Goal: Task Accomplishment & Management: Use online tool/utility

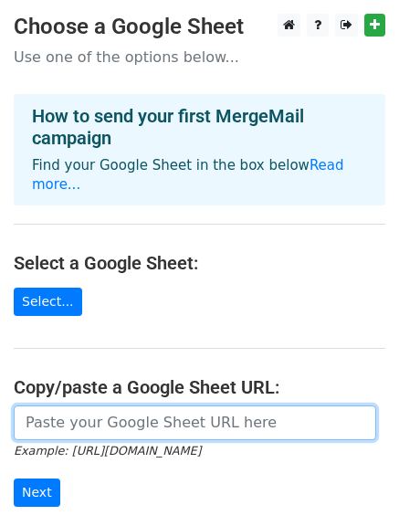
click at [79, 405] on input "url" at bounding box center [195, 422] width 362 height 35
paste input "https://docs.google.com/spreadsheets/d/1LDWe9z2Y1PfTQbKX14kRJbBdNUKVibYGaCCl6Pt…"
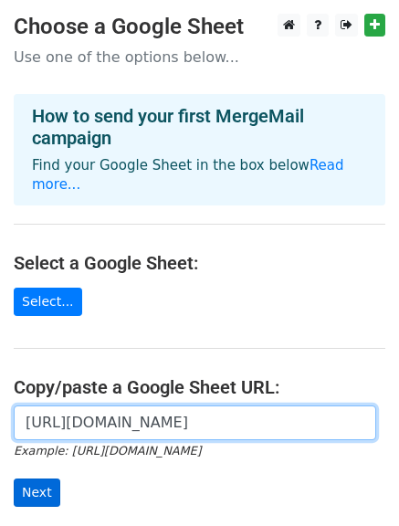
type input "https://docs.google.com/spreadsheets/d/1LDWe9z2Y1PfTQbKX14kRJbBdNUKVibYGaCCl6Pt…"
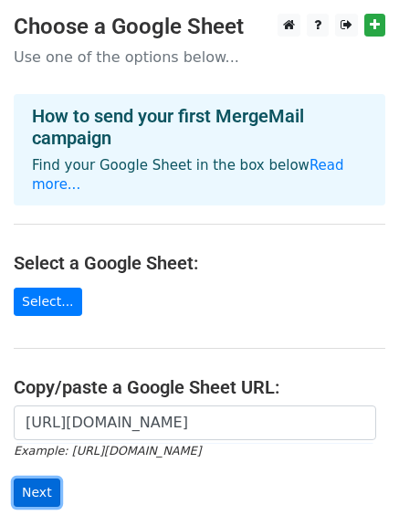
click at [43, 478] on input "Next" at bounding box center [37, 492] width 47 height 28
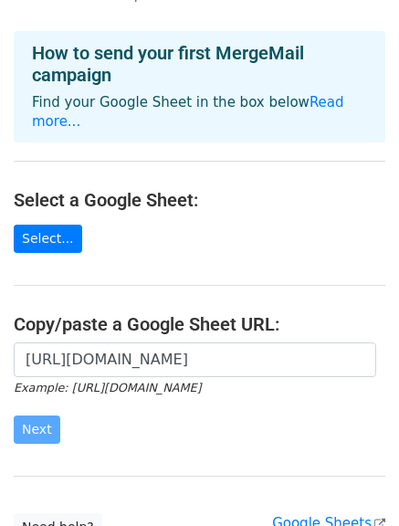
scroll to position [91, 0]
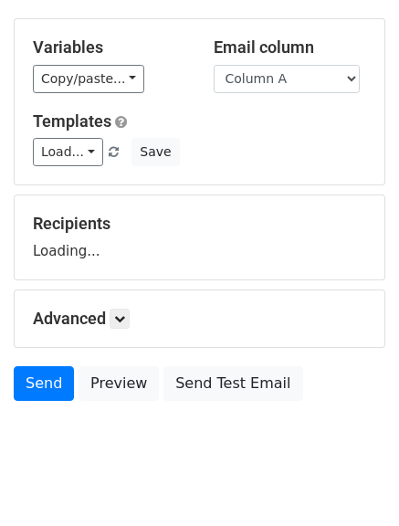
scroll to position [182, 0]
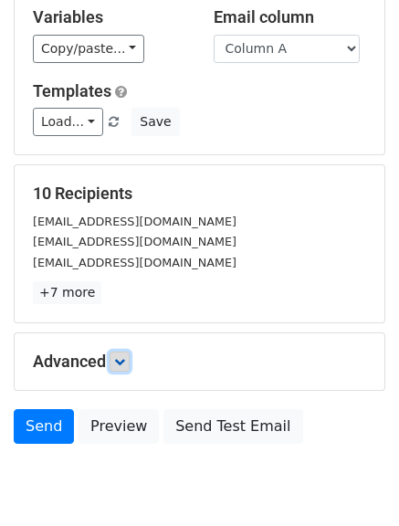
click at [119, 358] on icon at bounding box center [119, 361] width 11 height 11
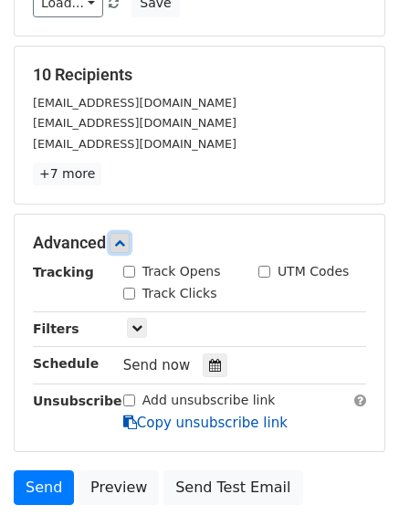
scroll to position [423, 0]
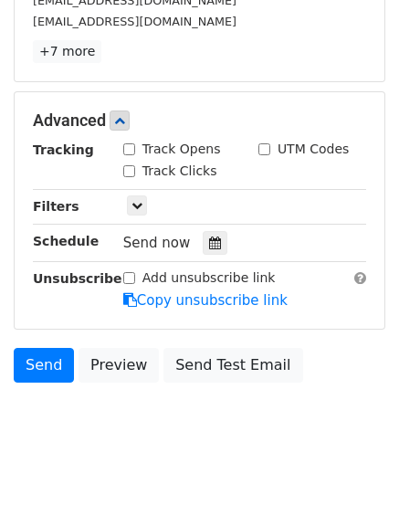
click at [132, 148] on input "Track Opens" at bounding box center [129, 149] width 12 height 12
checkbox input "true"
click at [130, 178] on div "Track Clicks" at bounding box center [170, 170] width 94 height 19
click at [128, 175] on div "Track Clicks" at bounding box center [170, 170] width 94 height 19
click at [128, 171] on input "Track Clicks" at bounding box center [129, 171] width 12 height 12
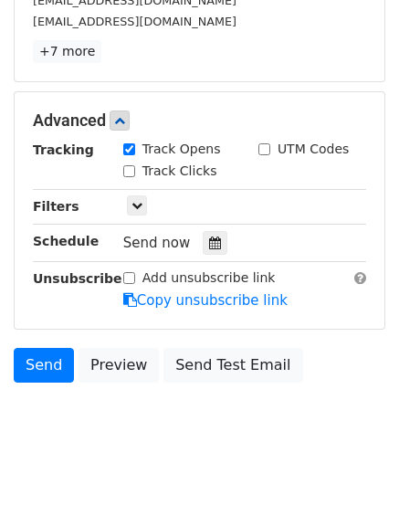
checkbox input "true"
click at [203, 239] on div at bounding box center [215, 243] width 25 height 24
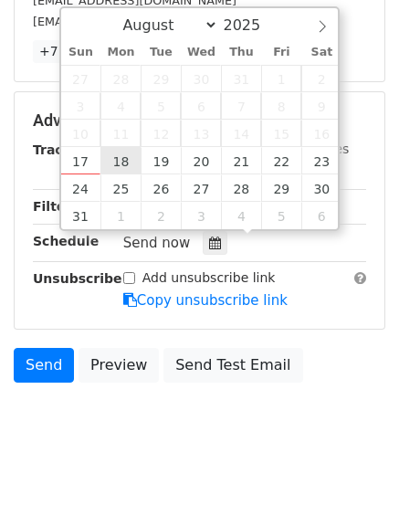
type input "2025-08-18 12:00"
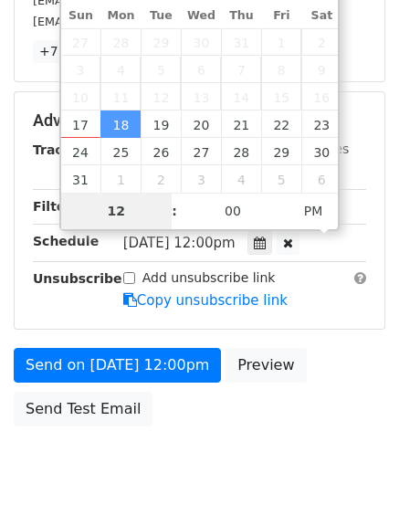
type input "4"
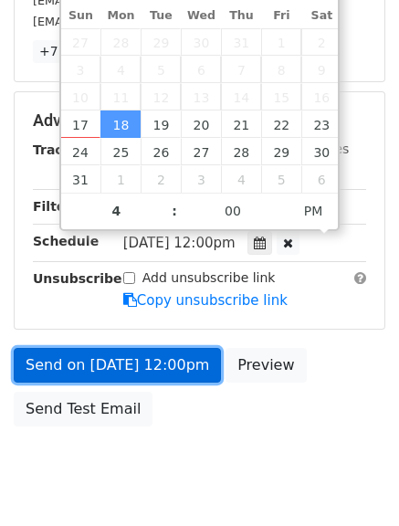
type input "2025-08-18 16:00"
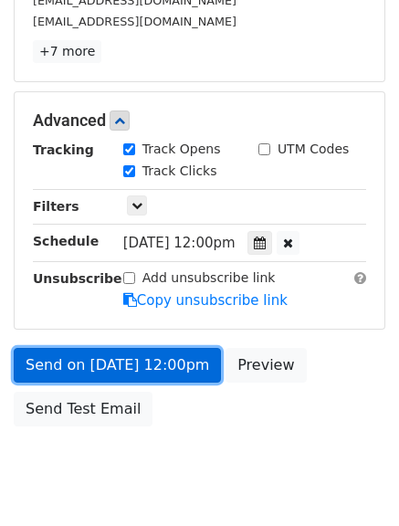
click at [126, 359] on link "Send on Aug 18 at 12:00pm" at bounding box center [117, 365] width 207 height 35
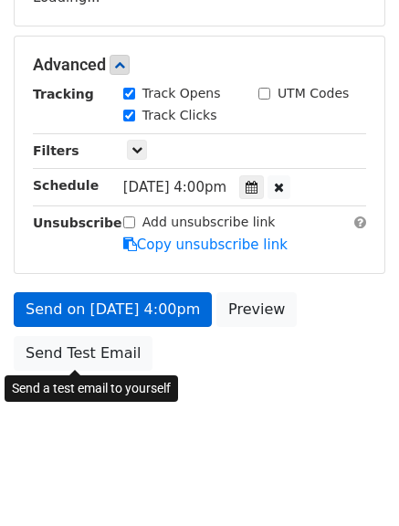
scroll to position [405, 0]
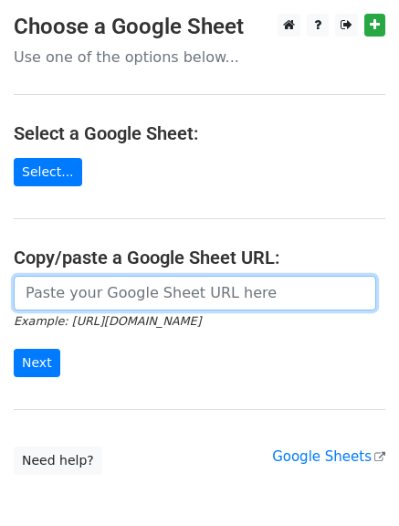
drag, startPoint x: 80, startPoint y: 303, endPoint x: 92, endPoint y: 318, distance: 18.8
click at [80, 303] on input "url" at bounding box center [195, 293] width 362 height 35
type input "https://docs.google.com/spreadsheets/d/1LDWe9z2Y1PfTQbKX14kRJbBdNUKVibYGaCCl6Pt…"
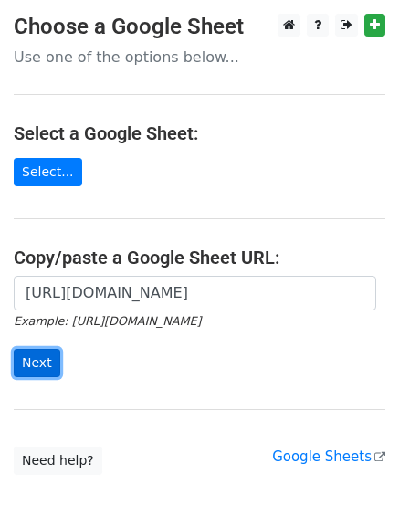
click at [21, 355] on input "Next" at bounding box center [37, 363] width 47 height 28
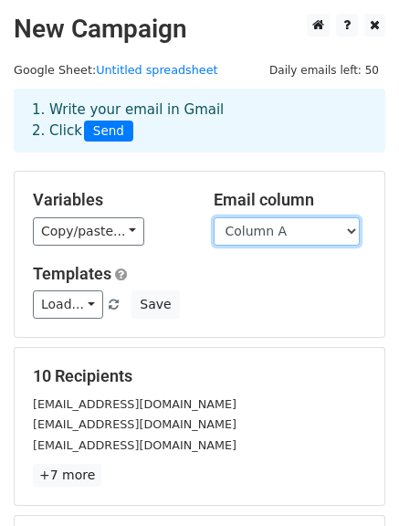
click at [289, 235] on select "Column A Column B Column C" at bounding box center [286, 231] width 146 height 28
select select "Column B"
click at [213, 217] on select "Column A Column B Column C" at bounding box center [286, 231] width 146 height 28
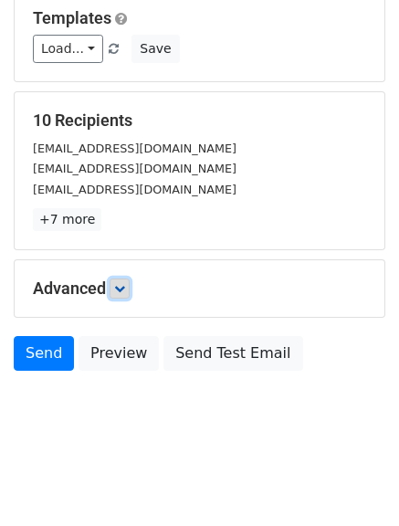
scroll to position [182, 0]
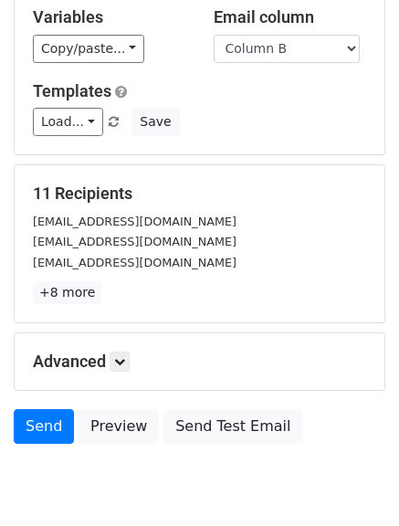
click at [127, 289] on p "+8 more" at bounding box center [199, 292] width 333 height 23
click at [118, 359] on icon at bounding box center [119, 361] width 11 height 11
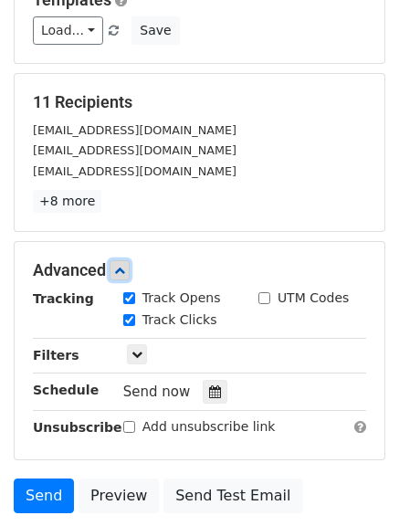
scroll to position [397, 0]
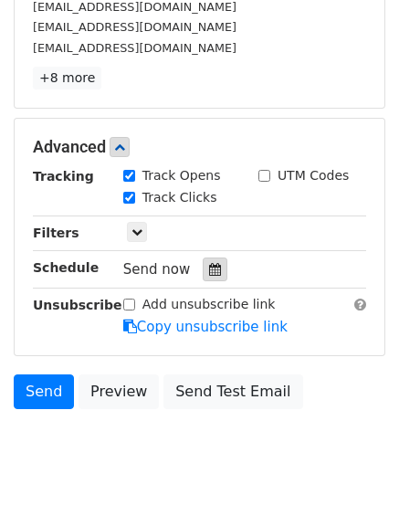
click at [203, 263] on div at bounding box center [215, 269] width 25 height 24
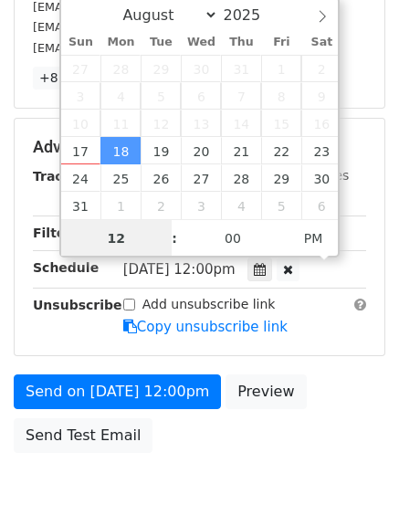
scroll to position [1, 0]
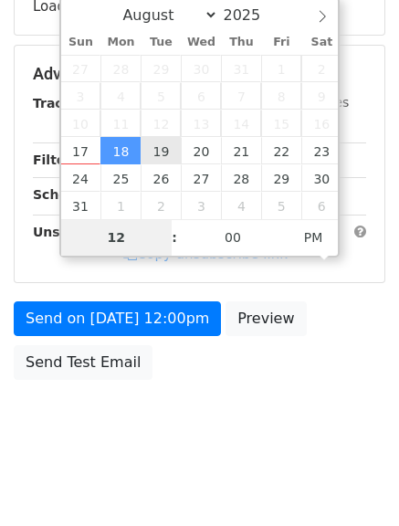
type input "2025-08-19 12:00"
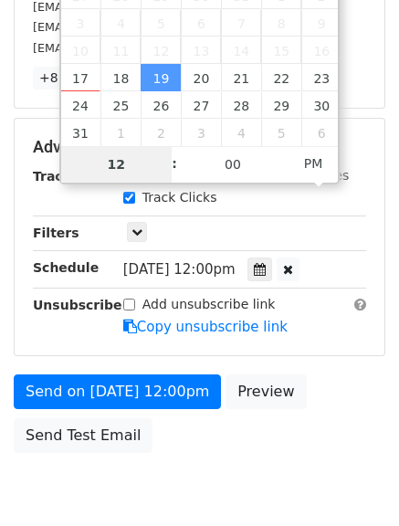
type input "5"
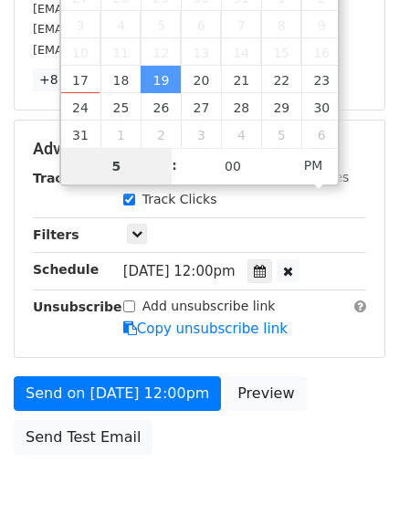
scroll to position [478, 0]
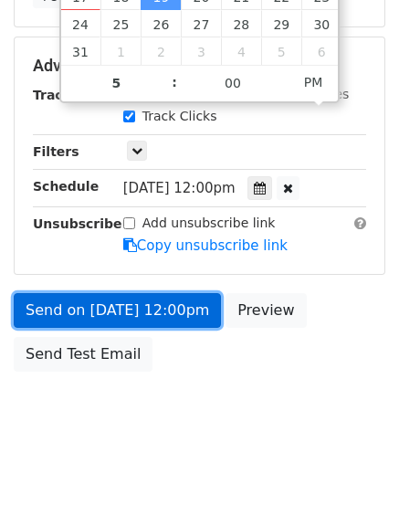
type input "2025-08-19 17:00"
click at [121, 305] on link "Send on Aug 19 at 12:00pm" at bounding box center [117, 310] width 207 height 35
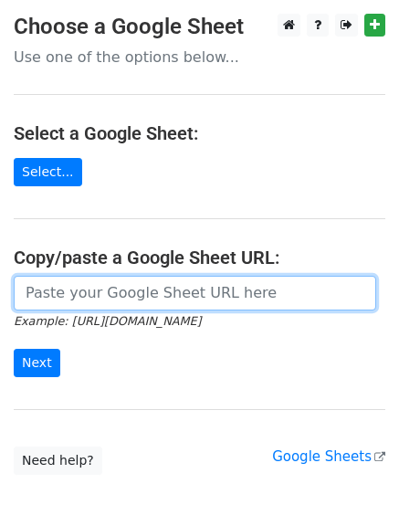
click at [86, 286] on input "url" at bounding box center [195, 293] width 362 height 35
type input "[URL][DOMAIN_NAME]"
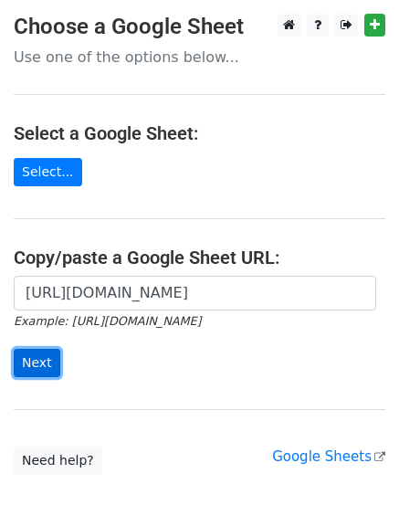
click at [38, 353] on input "Next" at bounding box center [37, 363] width 47 height 28
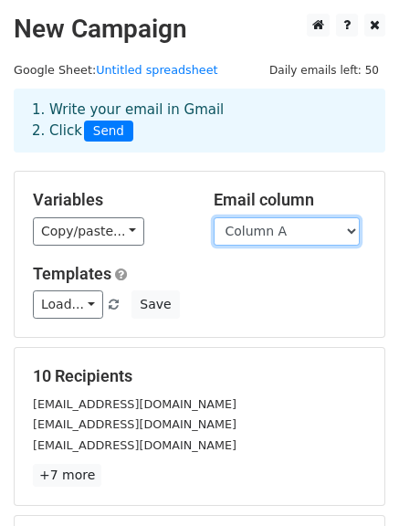
drag, startPoint x: 238, startPoint y: 231, endPoint x: 234, endPoint y: 240, distance: 9.8
click at [238, 231] on select "Column A Column B Column C" at bounding box center [286, 231] width 146 height 28
select select "Column C"
click at [213, 217] on select "Column A Column B Column C" at bounding box center [286, 231] width 146 height 28
click at [246, 304] on div "Load... No templates saved Save" at bounding box center [199, 304] width 360 height 28
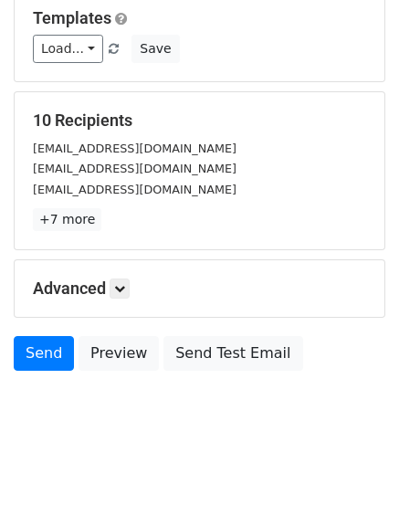
click at [130, 267] on div "Advanced Tracking Track Opens UTM Codes Track Clicks Filters Only include sprea…" at bounding box center [200, 288] width 370 height 57
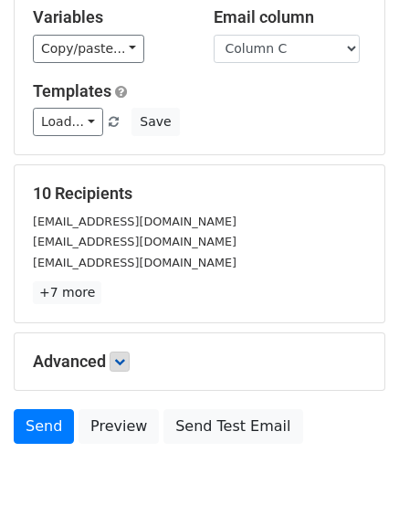
click at [113, 364] on h5 "Advanced" at bounding box center [199, 361] width 333 height 20
click at [124, 362] on icon at bounding box center [119, 361] width 11 height 11
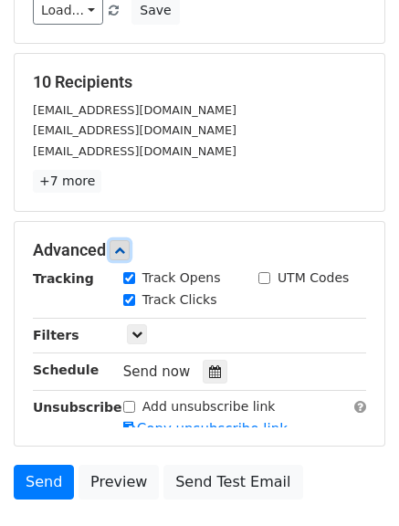
scroll to position [406, 0]
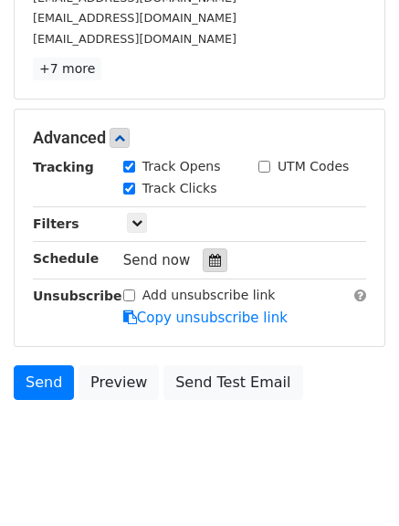
click at [215, 255] on div at bounding box center [215, 260] width 25 height 24
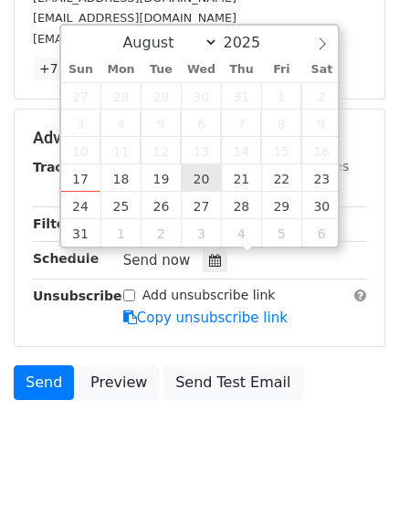
type input "2025-08-20 12:00"
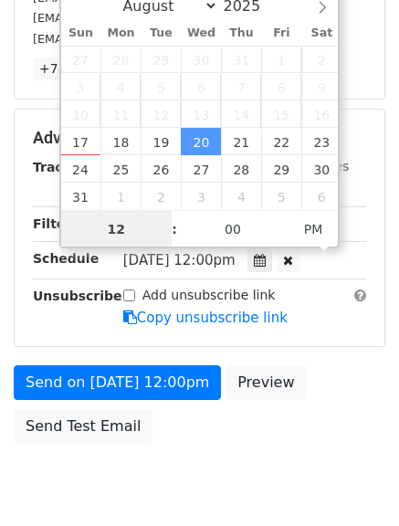
scroll to position [1, 0]
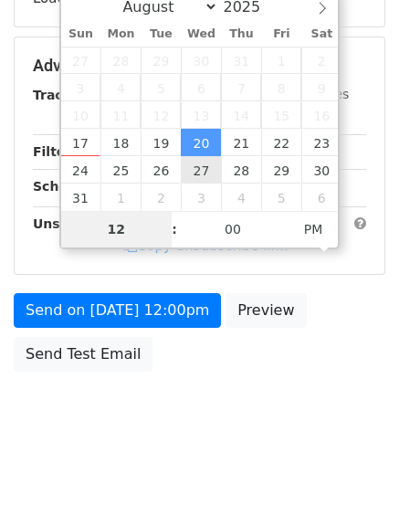
type input "6"
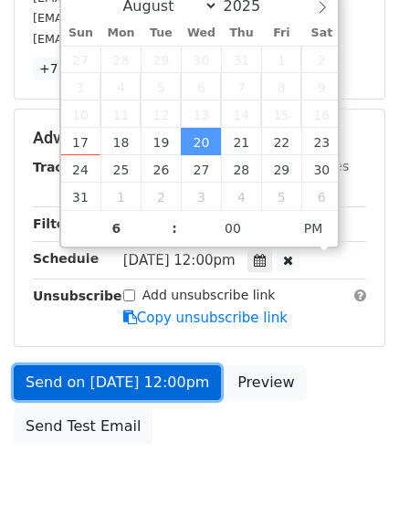
type input "2025-08-20 18:00"
click at [81, 386] on link "Send on Aug 20 at 12:00pm" at bounding box center [117, 382] width 207 height 35
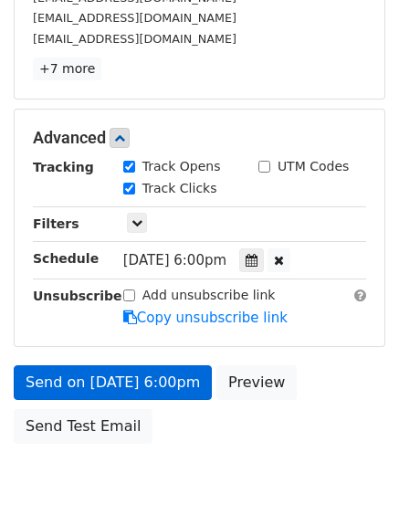
scroll to position [405, 0]
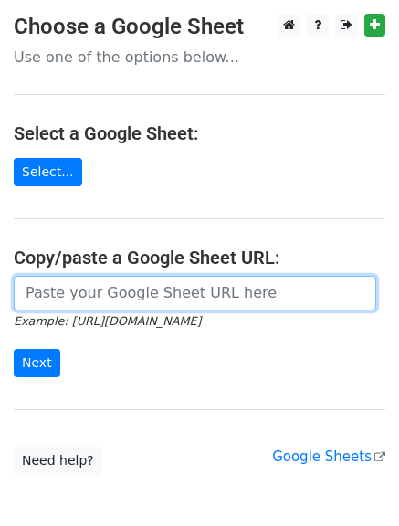
click at [108, 297] on input "url" at bounding box center [195, 293] width 362 height 35
type input "[URL][DOMAIN_NAME]"
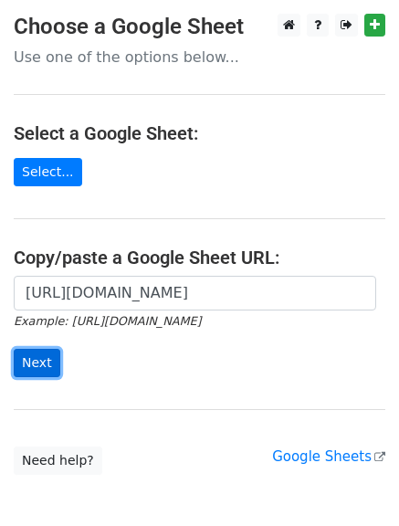
click at [36, 358] on input "Next" at bounding box center [37, 363] width 47 height 28
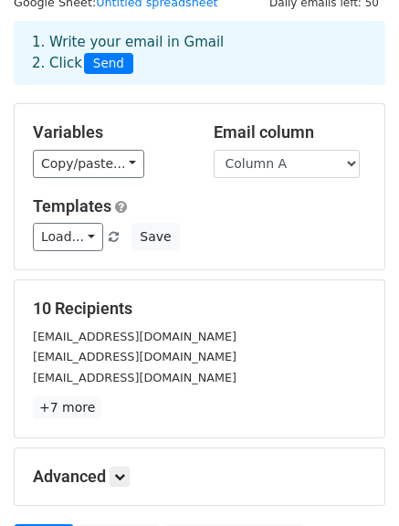
scroll to position [255, 0]
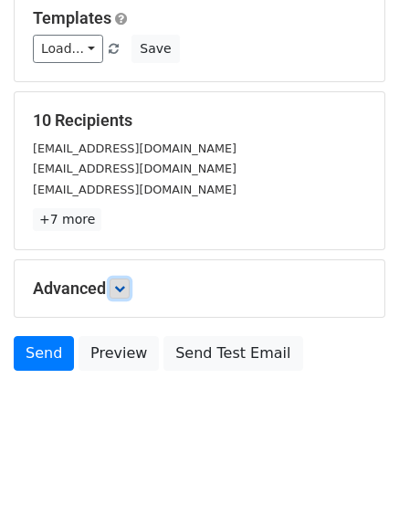
click at [130, 286] on link at bounding box center [119, 288] width 20 height 20
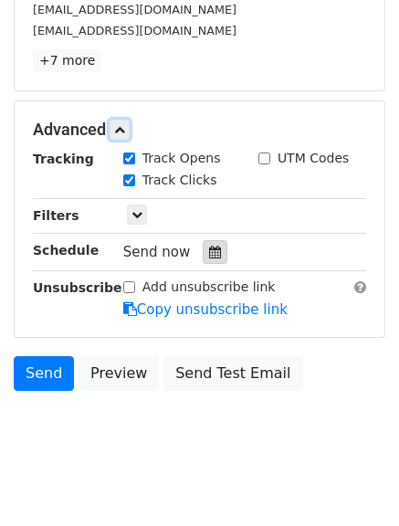
scroll to position [415, 0]
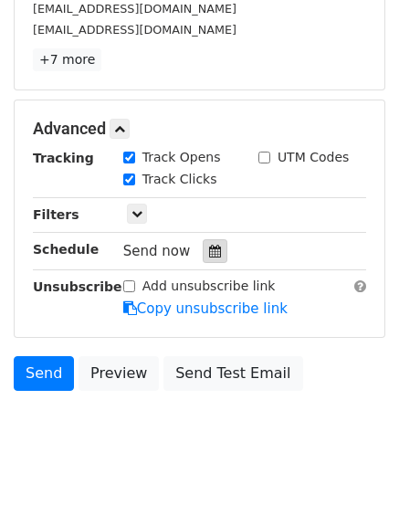
click at [209, 255] on icon at bounding box center [215, 251] width 12 height 13
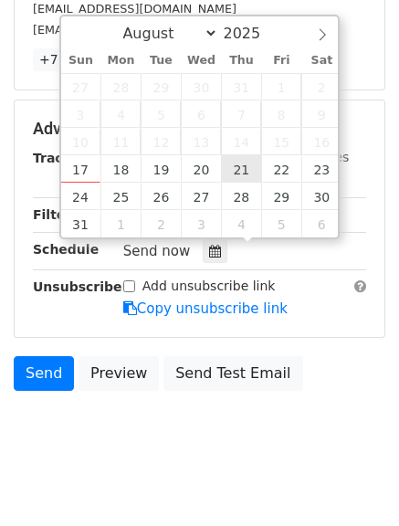
type input "2025-08-21 12:00"
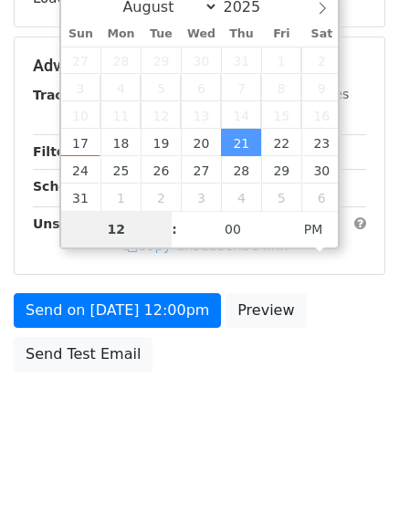
type input "7"
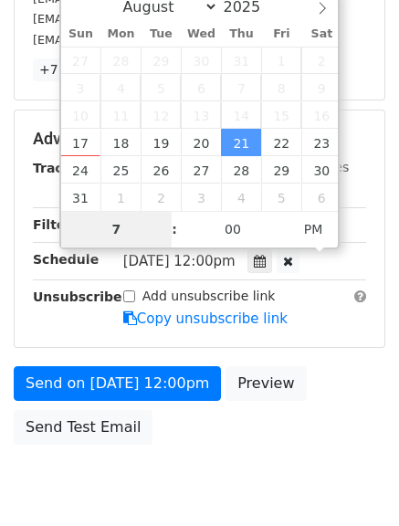
scroll to position [415, 0]
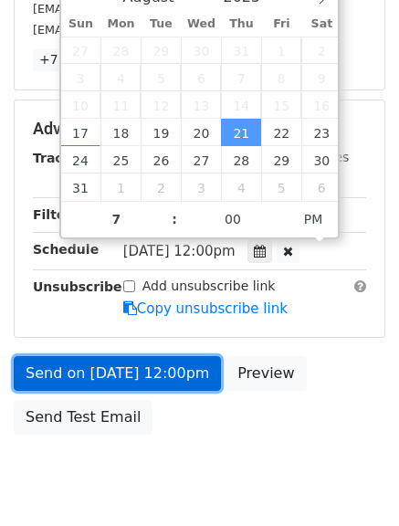
type input "2025-08-21 19:00"
click at [135, 369] on link "Send on Aug 21 at 12:00pm" at bounding box center [117, 373] width 207 height 35
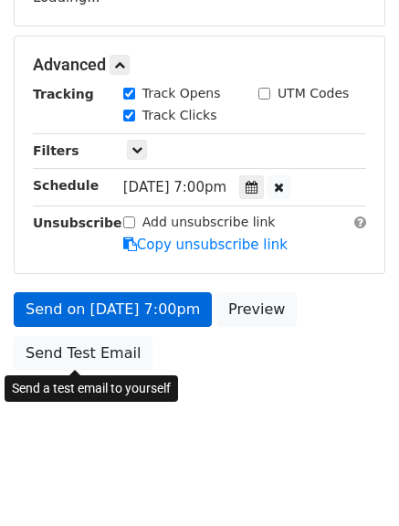
scroll to position [405, 0]
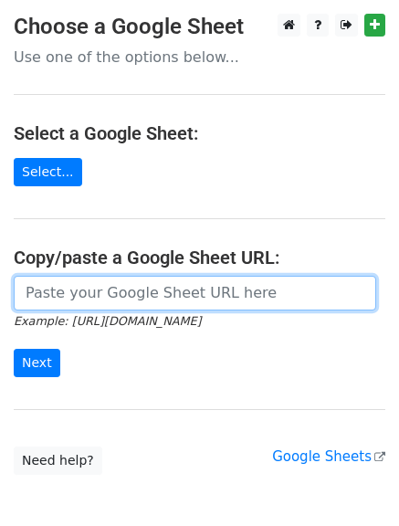
drag, startPoint x: 85, startPoint y: 289, endPoint x: 111, endPoint y: 307, distance: 32.1
click at [88, 289] on input "url" at bounding box center [195, 293] width 362 height 35
type input "https://docs.google.com/spreadsheets/d/1LDWe9z2Y1PfTQbKX14kRJbBdNUKVibYGaCCl6Pt…"
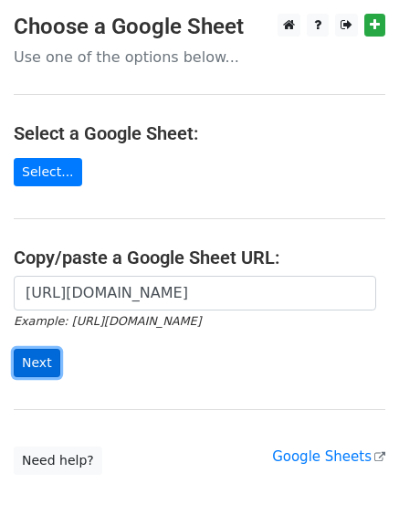
click at [45, 369] on input "Next" at bounding box center [37, 363] width 47 height 28
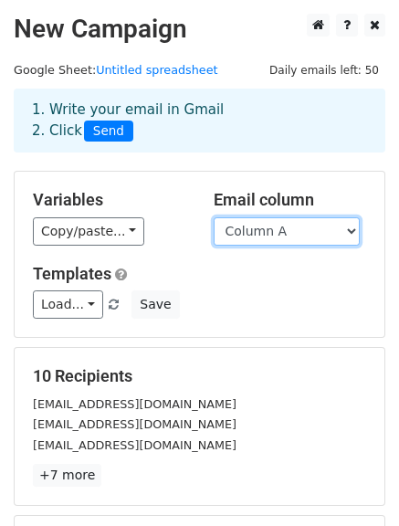
click at [276, 239] on select "Column A Column B Column C" at bounding box center [286, 231] width 146 height 28
select select "Column B"
click at [213, 217] on select "Column A Column B Column C" at bounding box center [286, 231] width 146 height 28
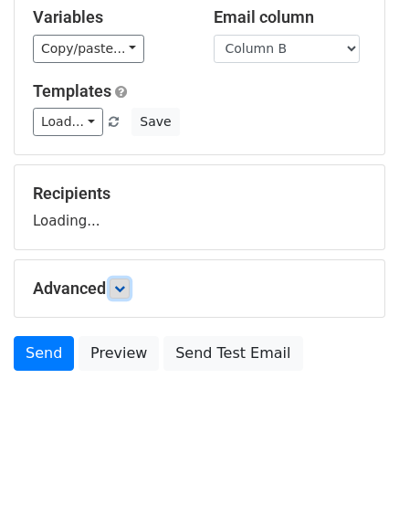
click at [125, 288] on icon at bounding box center [119, 288] width 11 height 11
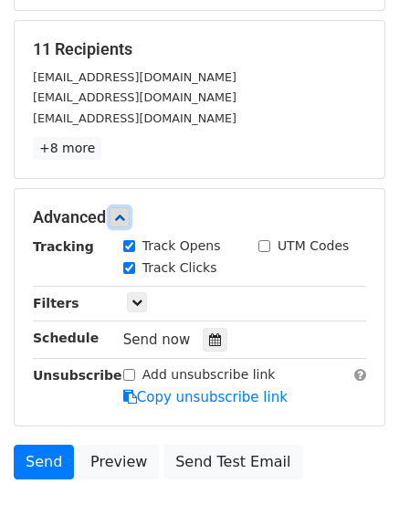
scroll to position [430, 0]
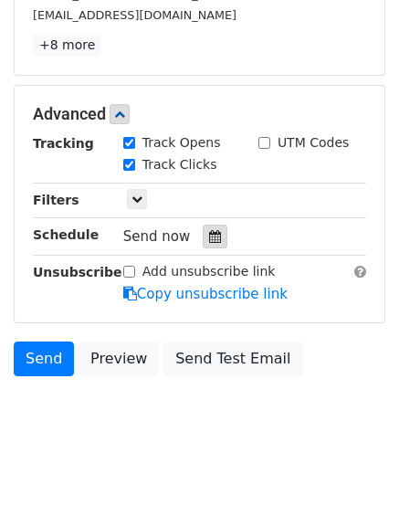
drag, startPoint x: 213, startPoint y: 234, endPoint x: 224, endPoint y: 234, distance: 10.9
click at [218, 234] on div at bounding box center [215, 236] width 25 height 24
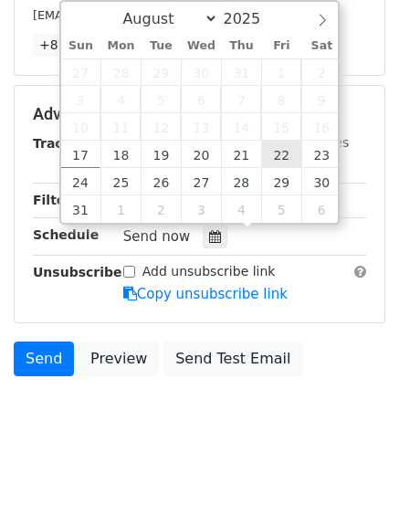
type input "2025-08-22 12:00"
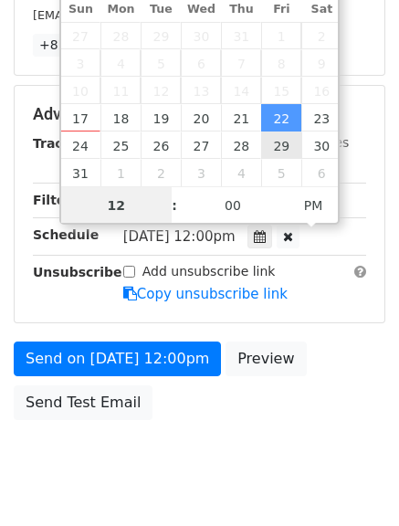
scroll to position [1, 0]
type input "8"
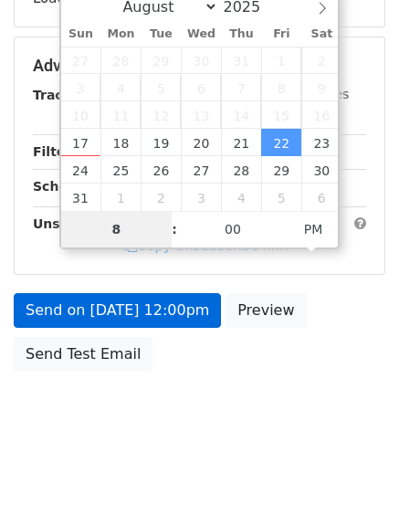
scroll to position [430, 0]
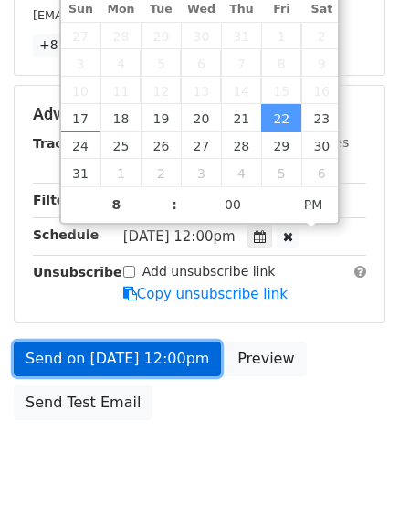
type input "2025-08-22 20:00"
click at [93, 348] on link "Send on Aug 22 at 12:00pm" at bounding box center [117, 358] width 207 height 35
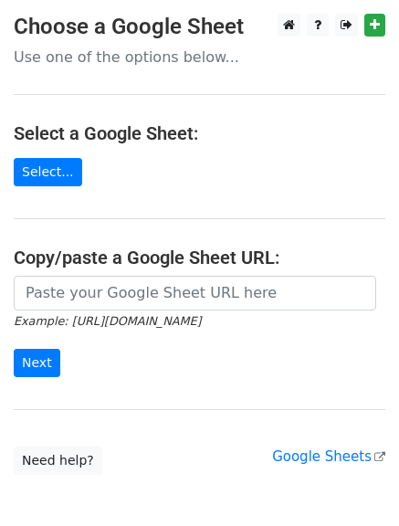
click at [92, 306] on input "url" at bounding box center [195, 293] width 362 height 35
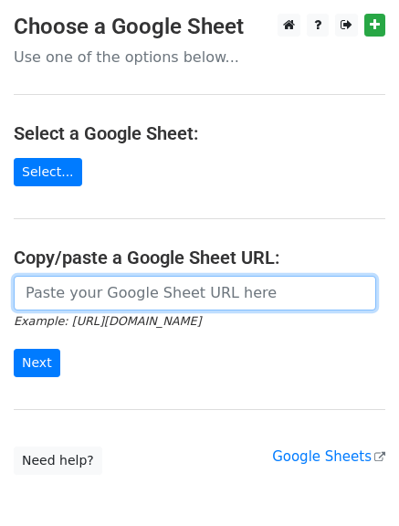
click at [139, 306] on input "url" at bounding box center [195, 293] width 362 height 35
type input "[URL][DOMAIN_NAME]"
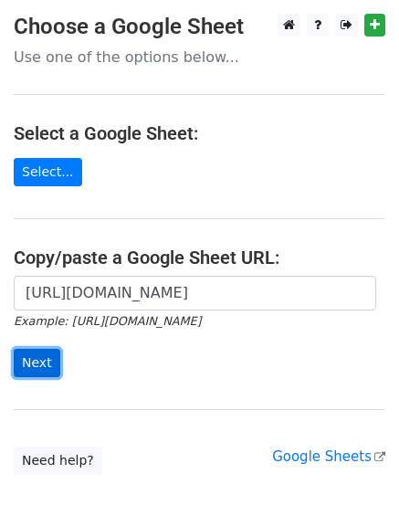
click at [36, 359] on input "Next" at bounding box center [37, 363] width 47 height 28
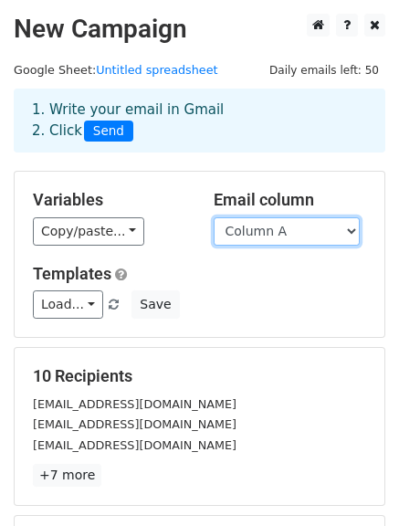
click at [278, 241] on select "Column A Column B Column C" at bounding box center [286, 231] width 146 height 28
select select "Column C"
click at [213, 217] on select "Column A Column B Column C" at bounding box center [286, 231] width 146 height 28
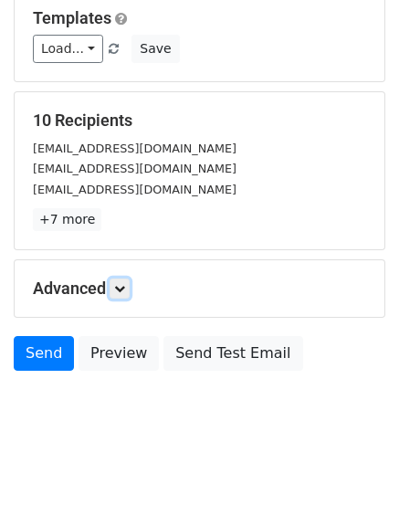
click at [128, 279] on link at bounding box center [119, 288] width 20 height 20
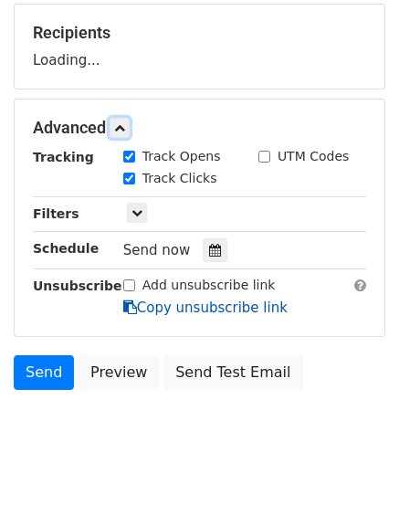
scroll to position [346, 0]
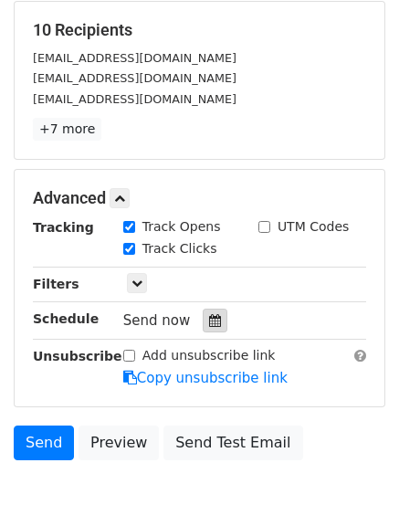
click at [209, 326] on icon at bounding box center [215, 320] width 12 height 13
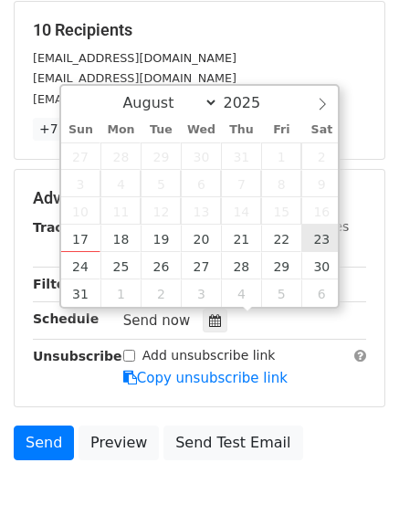
type input "[DATE] 12:00"
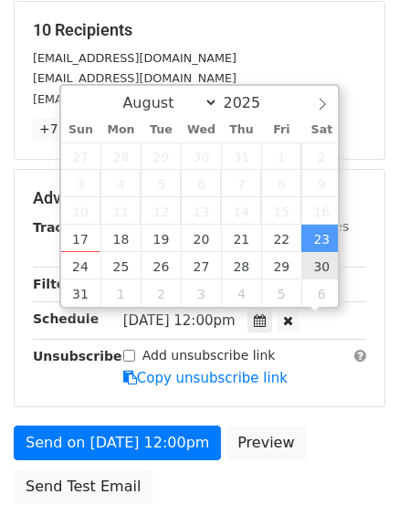
scroll to position [1, 0]
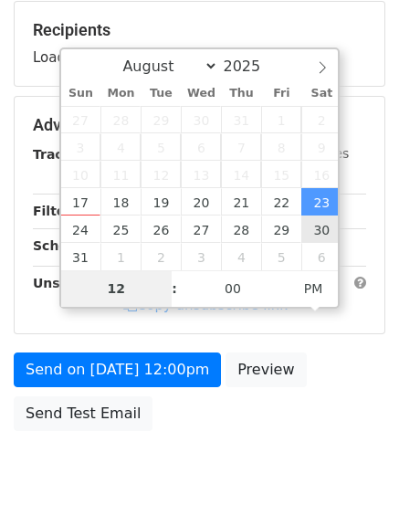
type input "9"
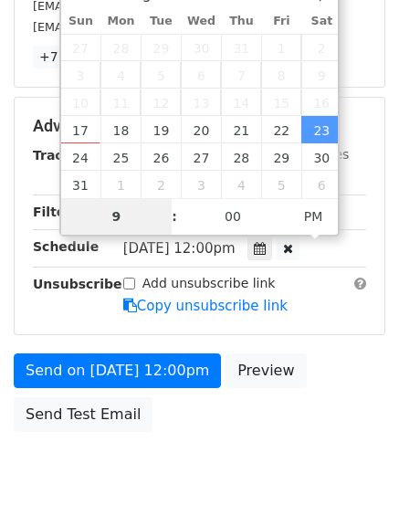
scroll to position [478, 0]
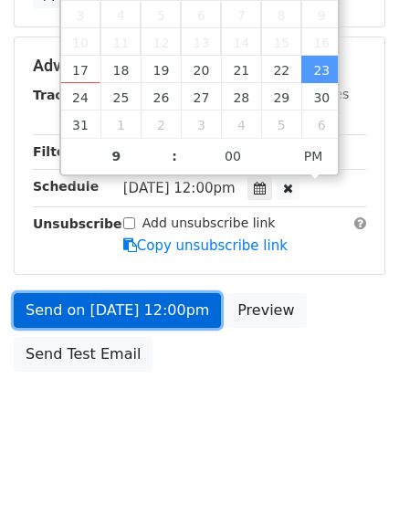
type input "[DATE] 21:00"
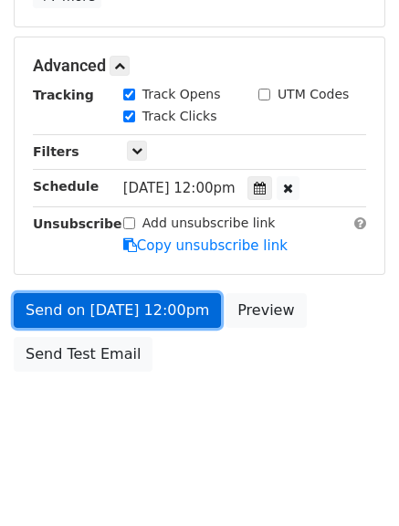
click at [96, 308] on link "Send on [DATE] 12:00pm" at bounding box center [117, 310] width 207 height 35
